Goal: Navigation & Orientation: Find specific page/section

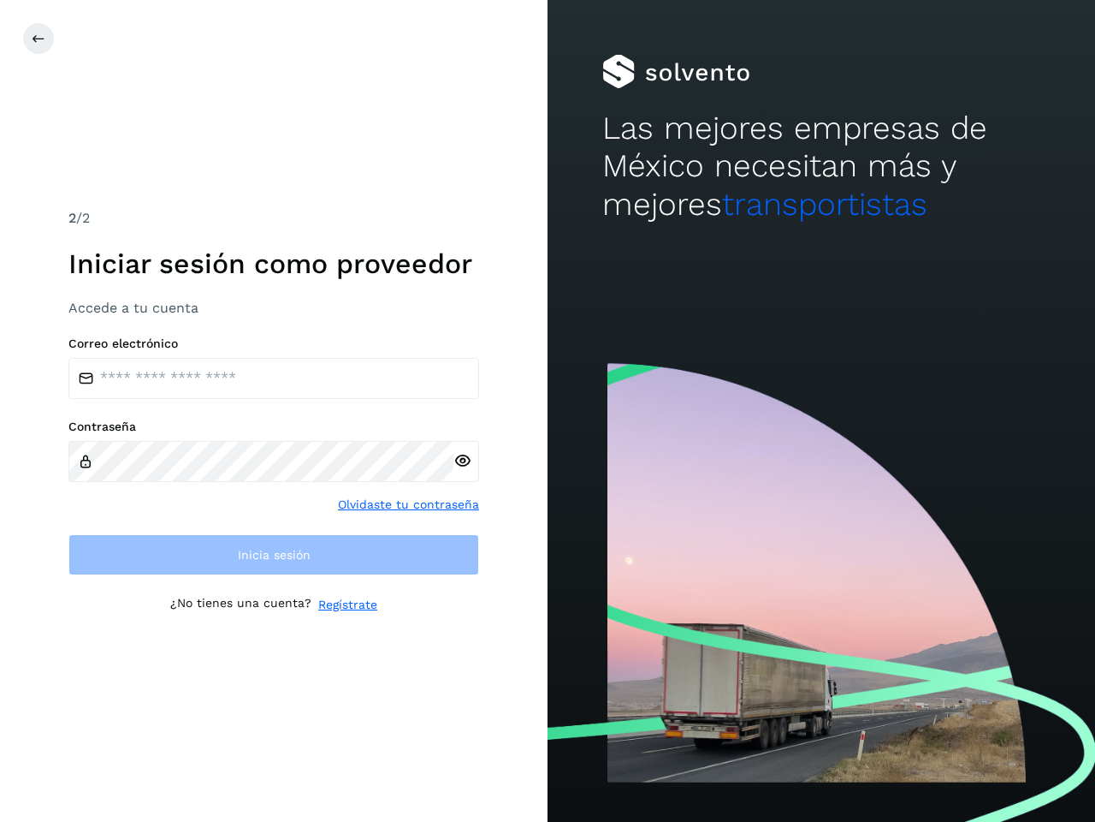
click at [39, 39] on icon at bounding box center [39, 39] width 14 height 14
click at [462, 460] on icon at bounding box center [463, 461] width 18 height 18
click at [409, 504] on link "Olvidaste tu contraseña" at bounding box center [408, 505] width 141 height 18
click at [347, 604] on link "Regístrate" at bounding box center [347, 605] width 59 height 18
